Goal: Ask a question

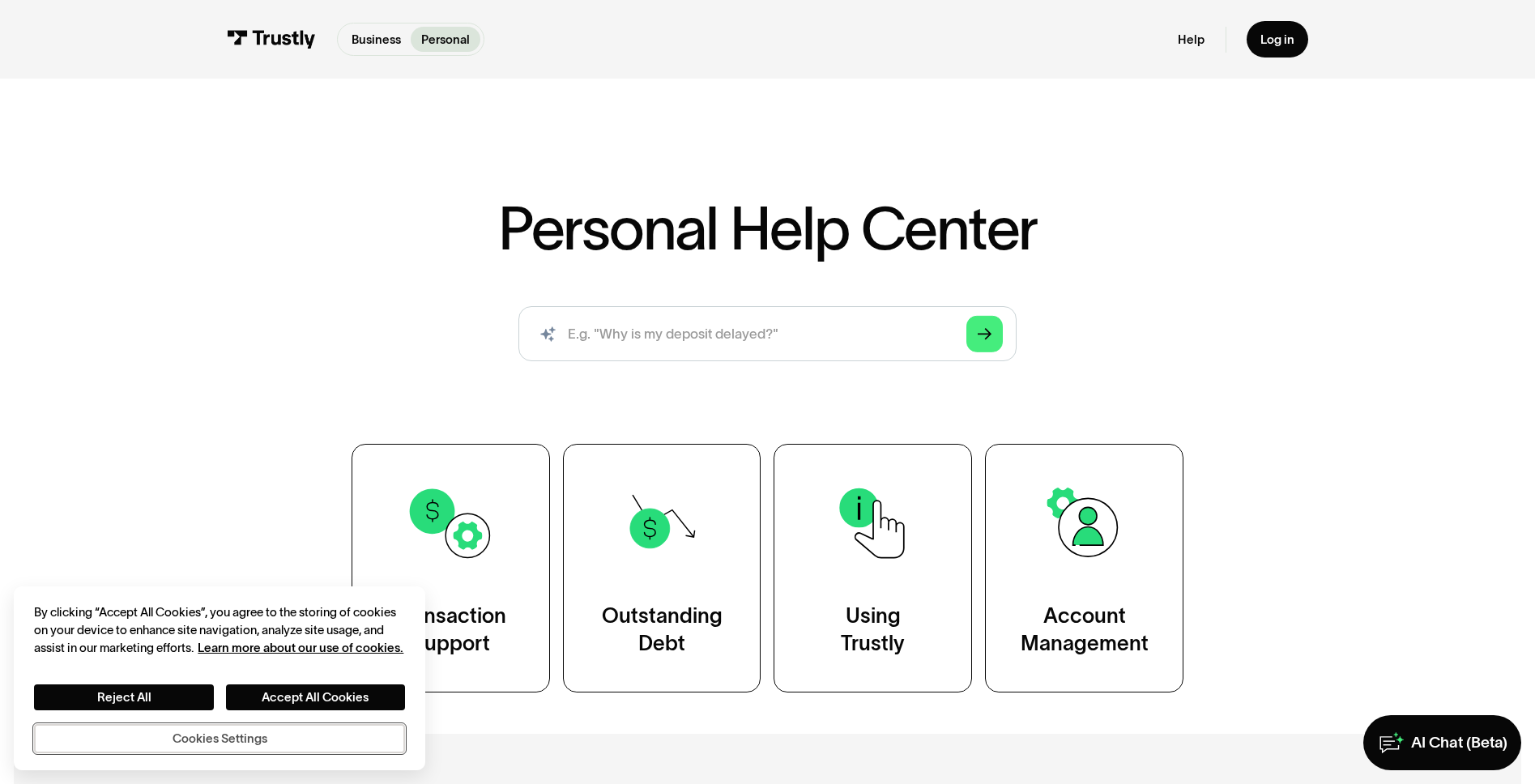
click at [300, 746] on button "Cookies Settings" at bounding box center [219, 739] width 371 height 29
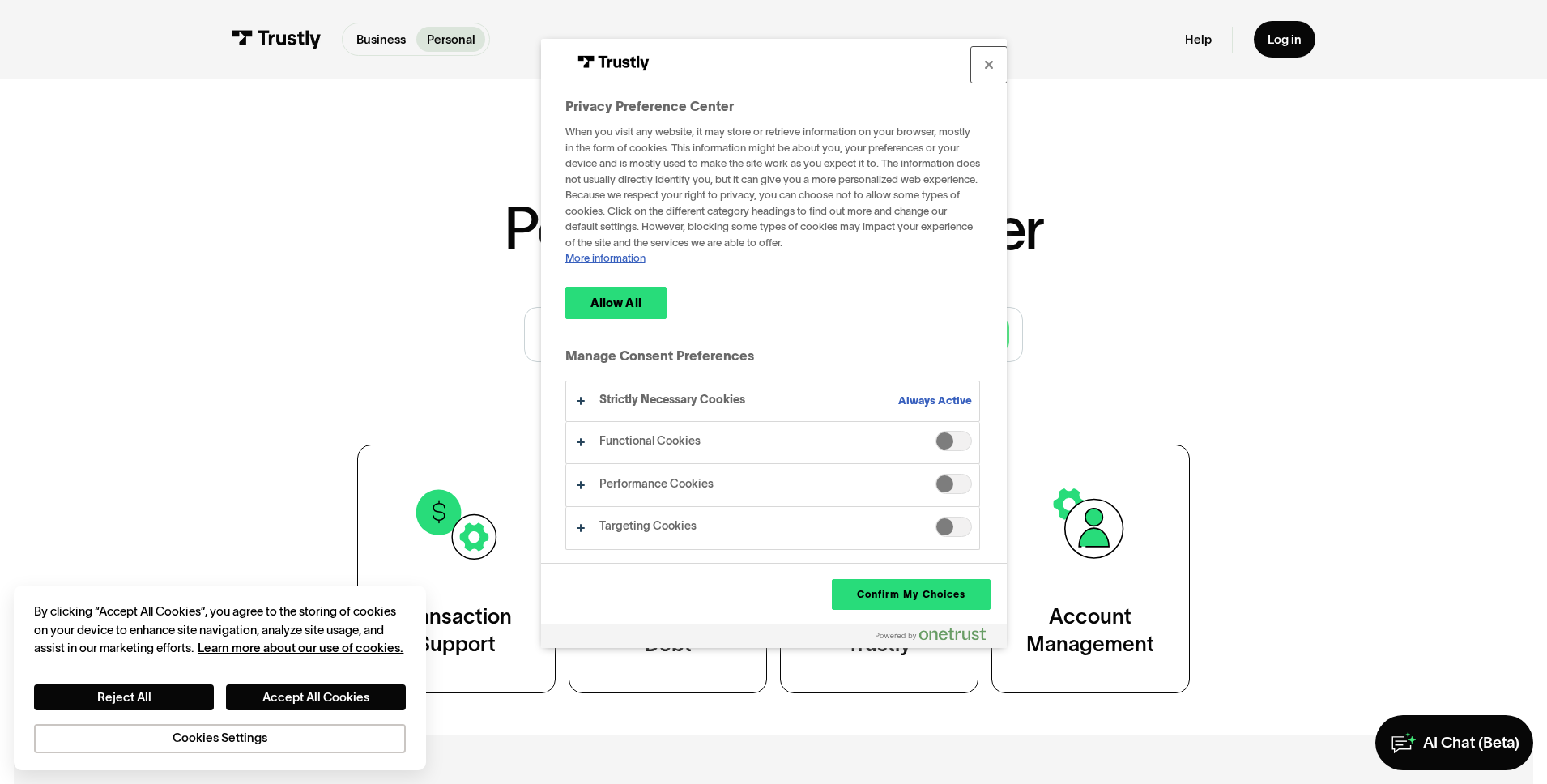
click at [990, 72] on button "Close" at bounding box center [989, 65] width 36 height 36
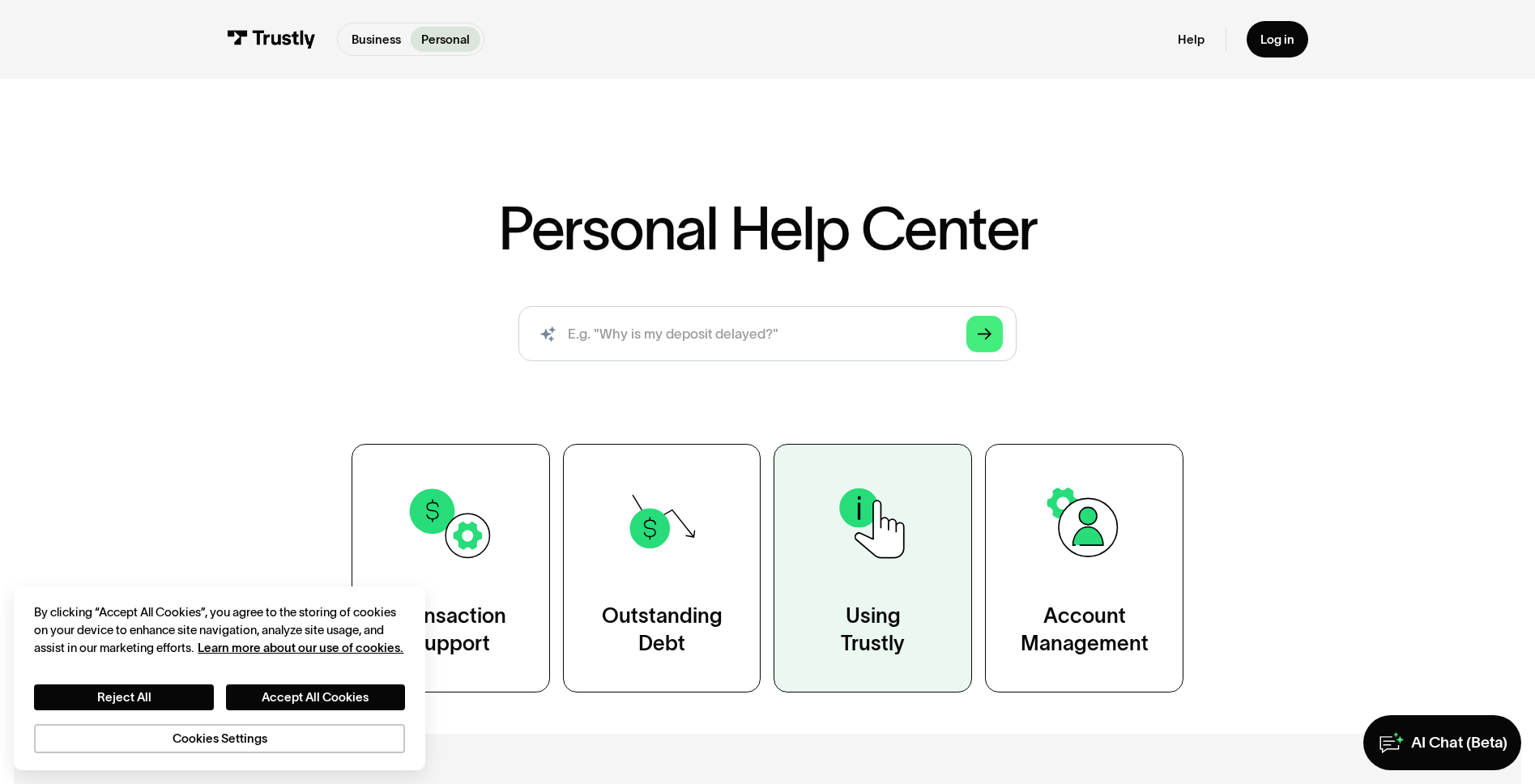
click at [864, 597] on link "Using Trustly" at bounding box center [873, 568] width 199 height 248
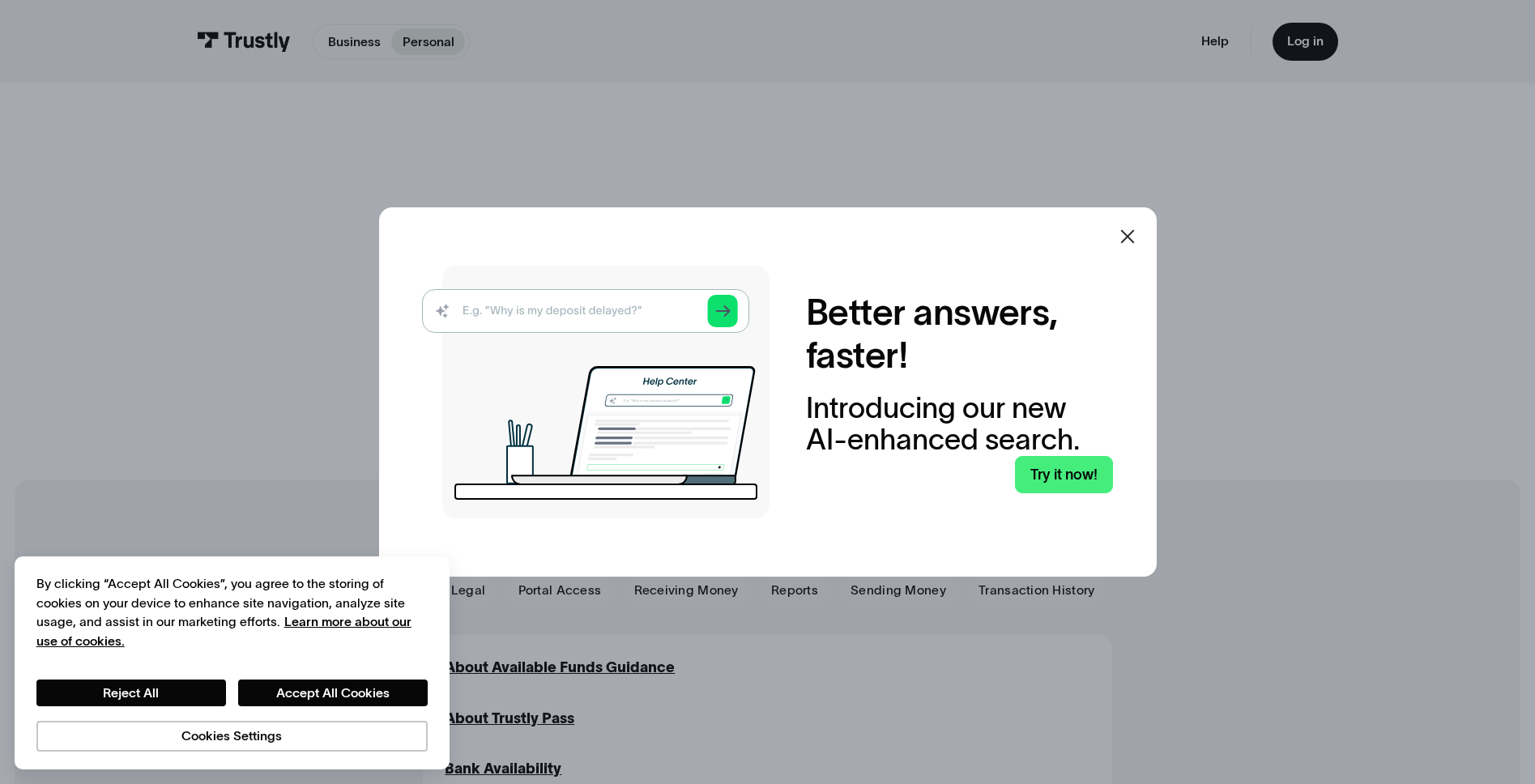
click at [1147, 227] on div at bounding box center [1127, 236] width 39 height 39
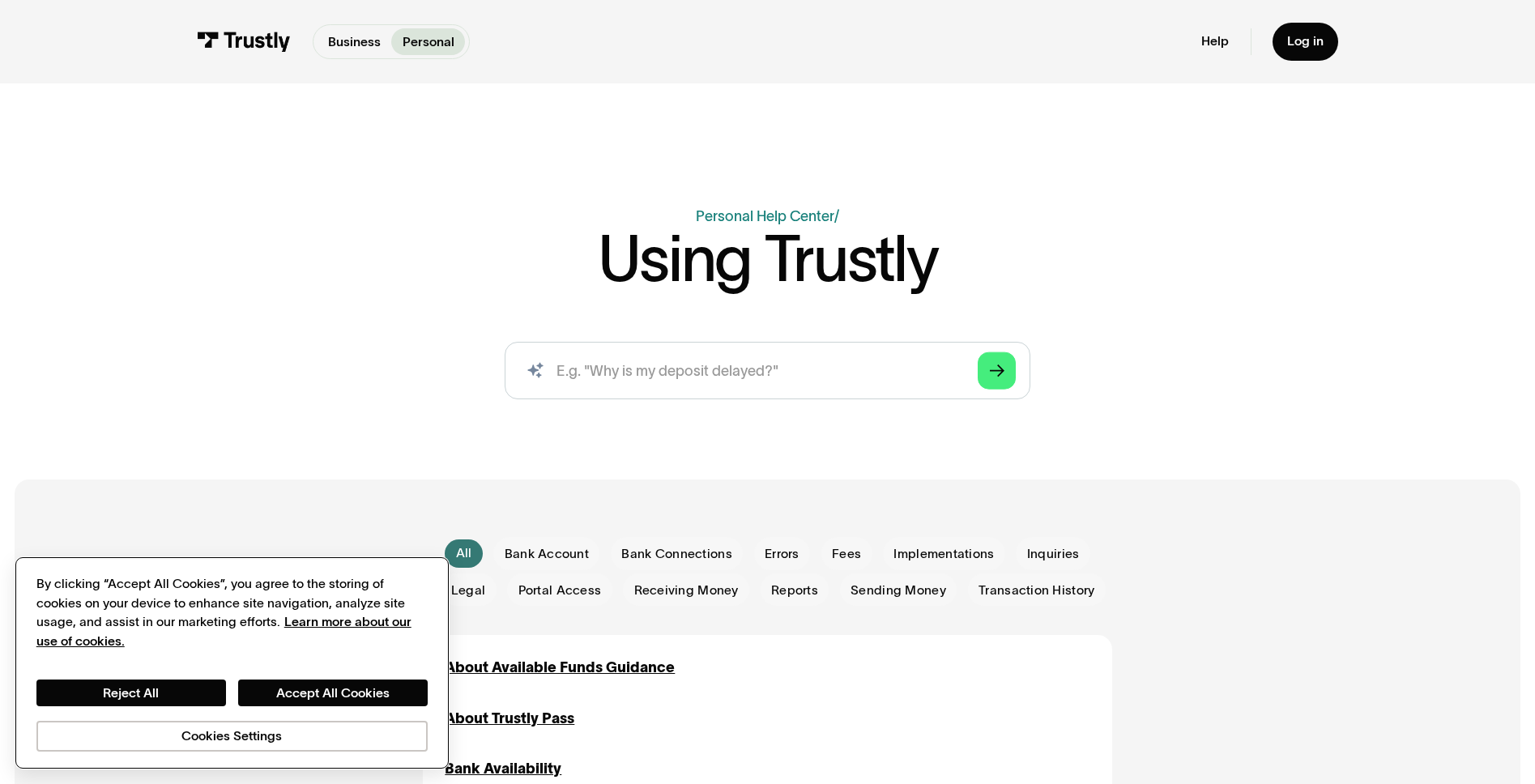
click at [164, 715] on div "Reject All Accept All Cookies Cookies Settings" at bounding box center [232, 715] width 392 height 72
click at [153, 703] on button "Reject All" at bounding box center [131, 693] width 189 height 27
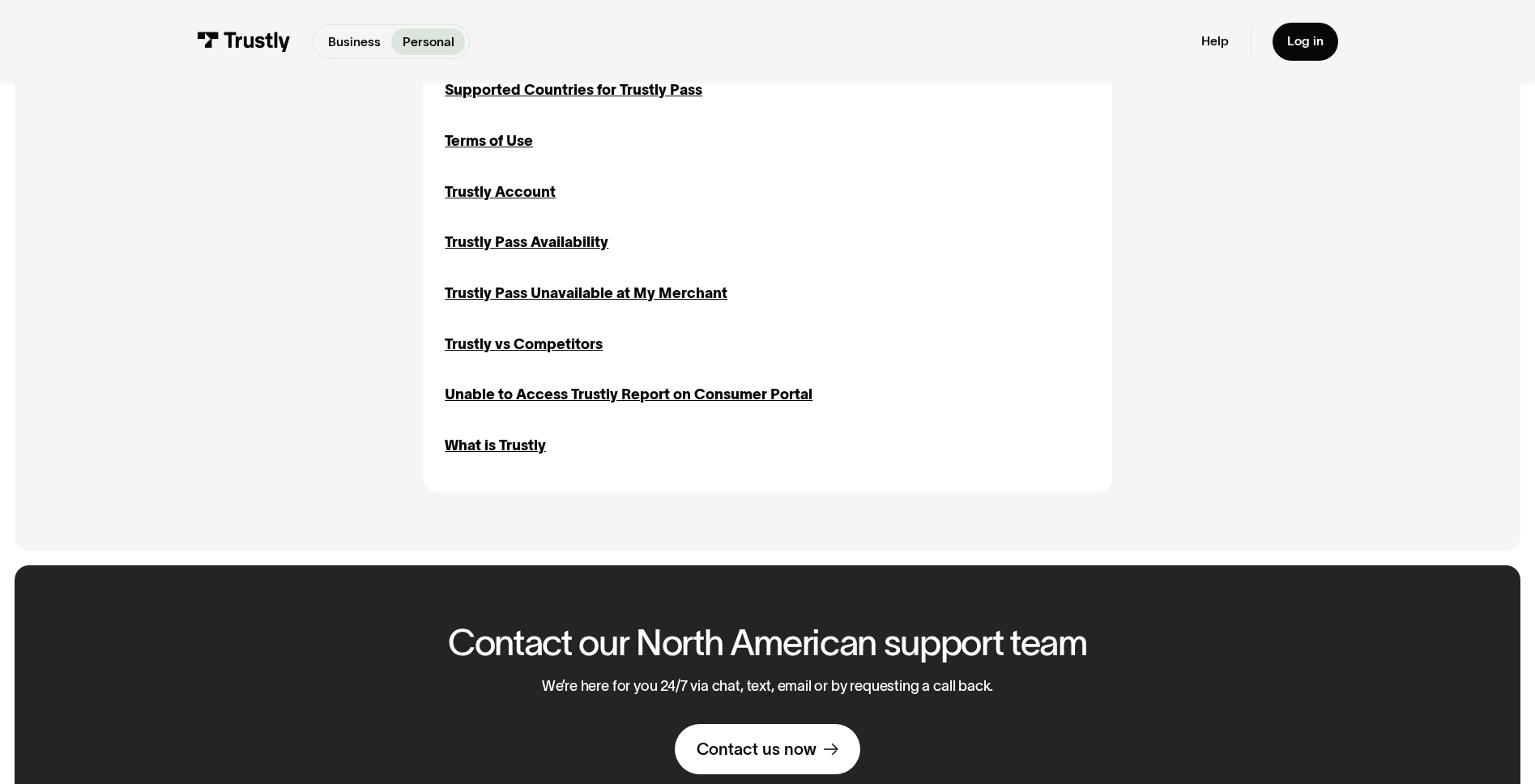
scroll to position [1743, 0]
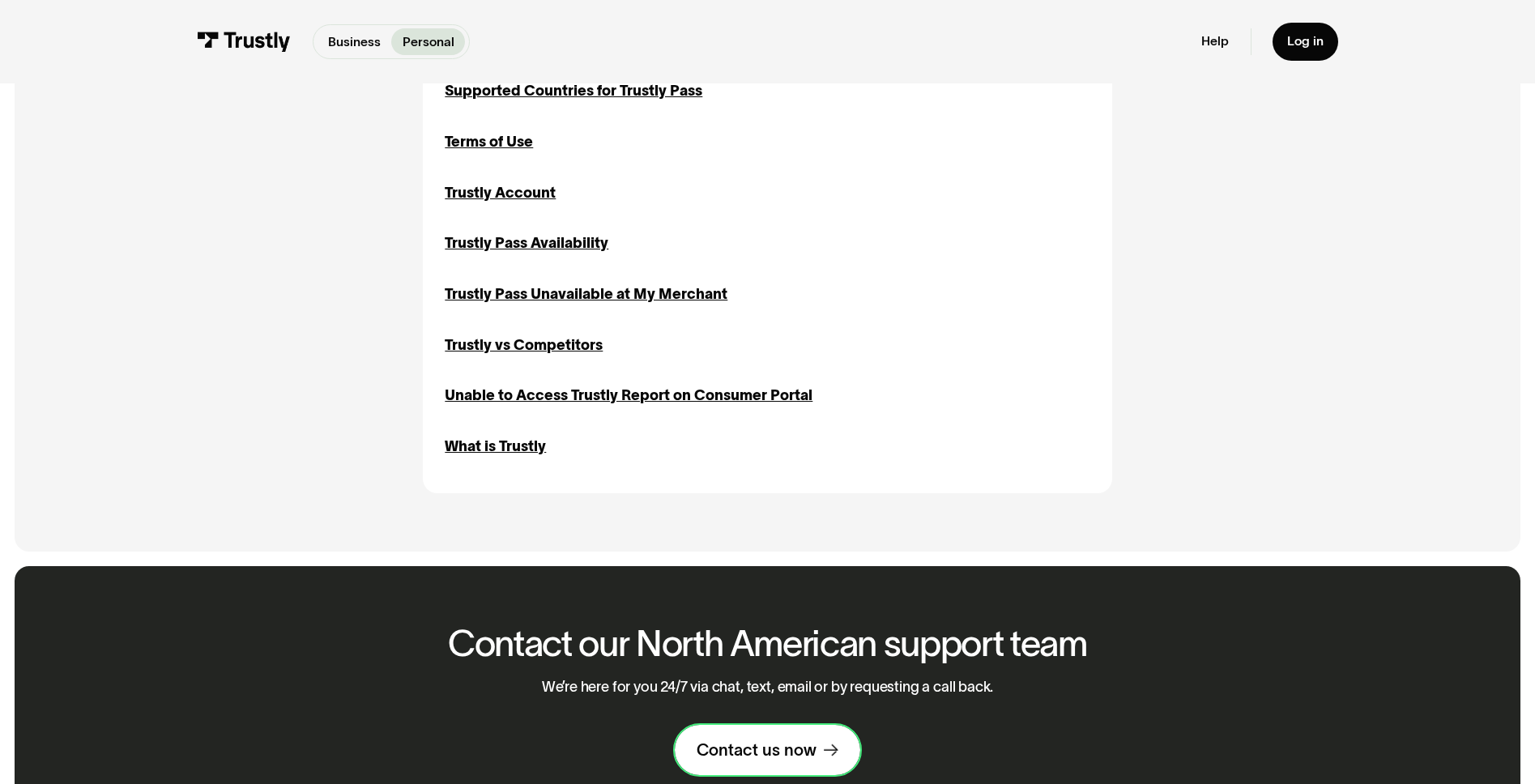
click at [765, 746] on link "Contact us now" at bounding box center [767, 750] width 185 height 51
